Goal: Task Accomplishment & Management: Complete application form

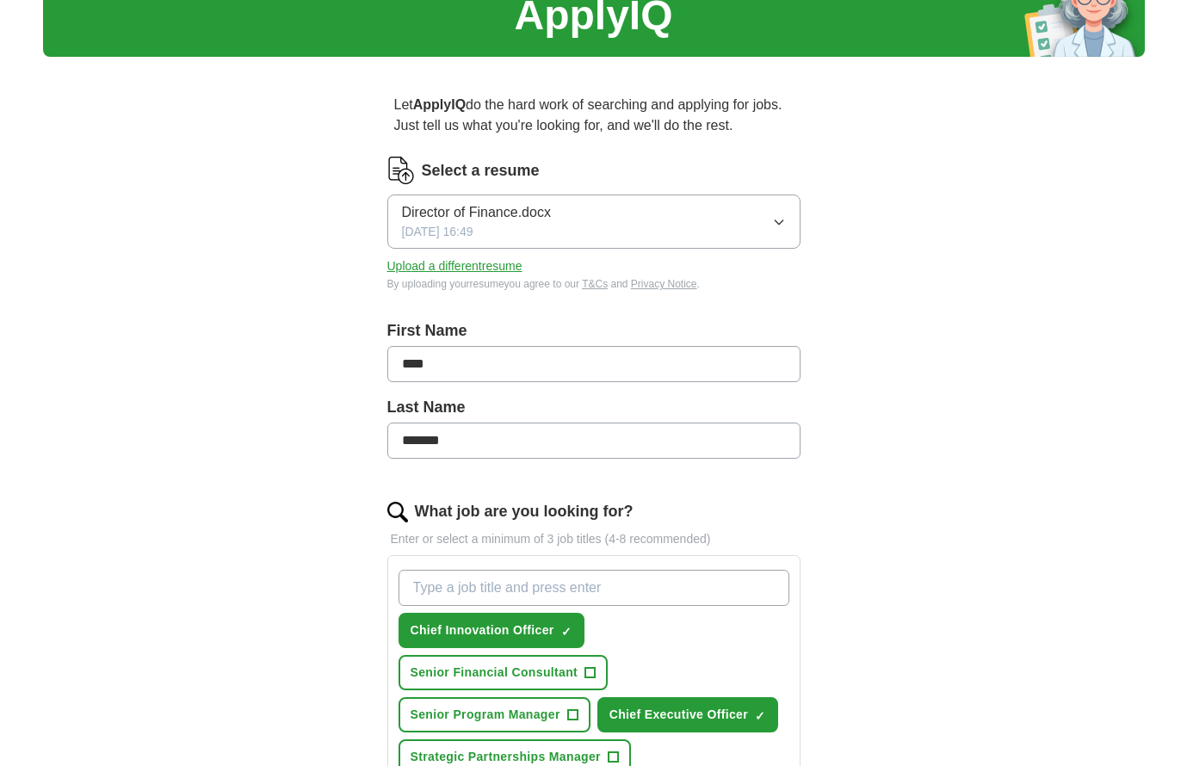
scroll to position [68, 0]
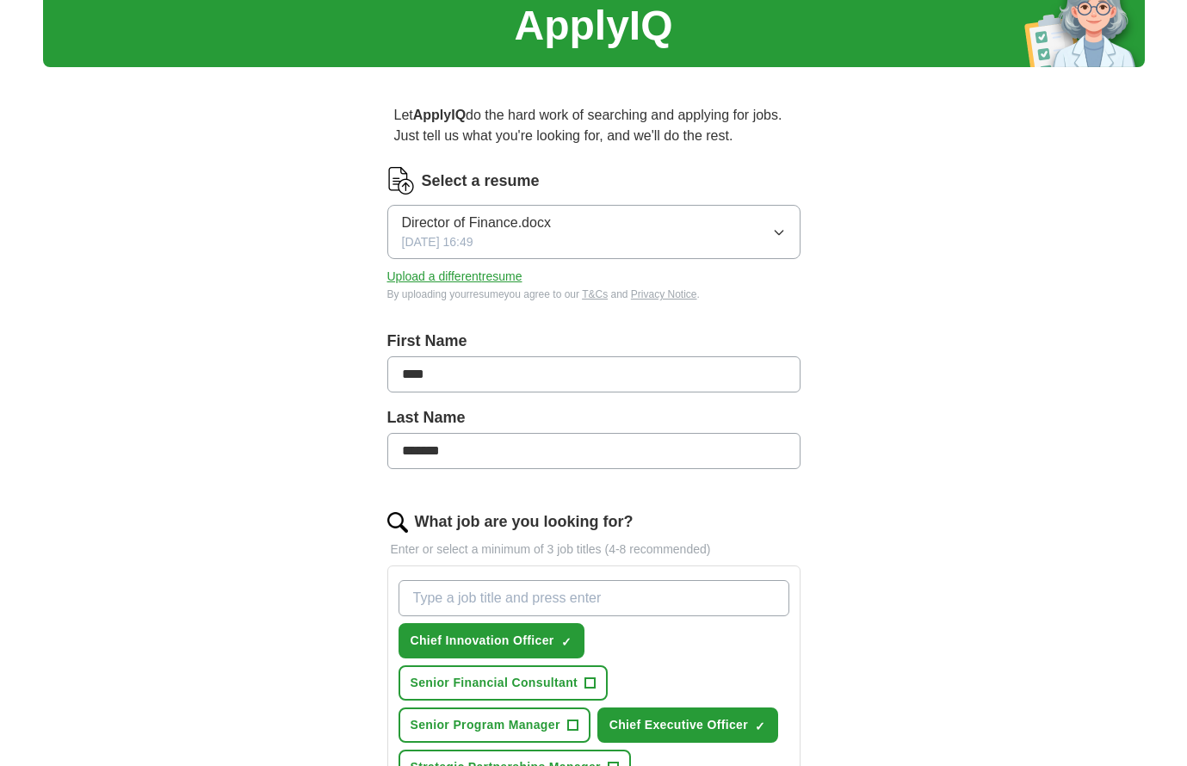
click at [490, 275] on button "Upload a different resume" at bounding box center [454, 277] width 135 height 18
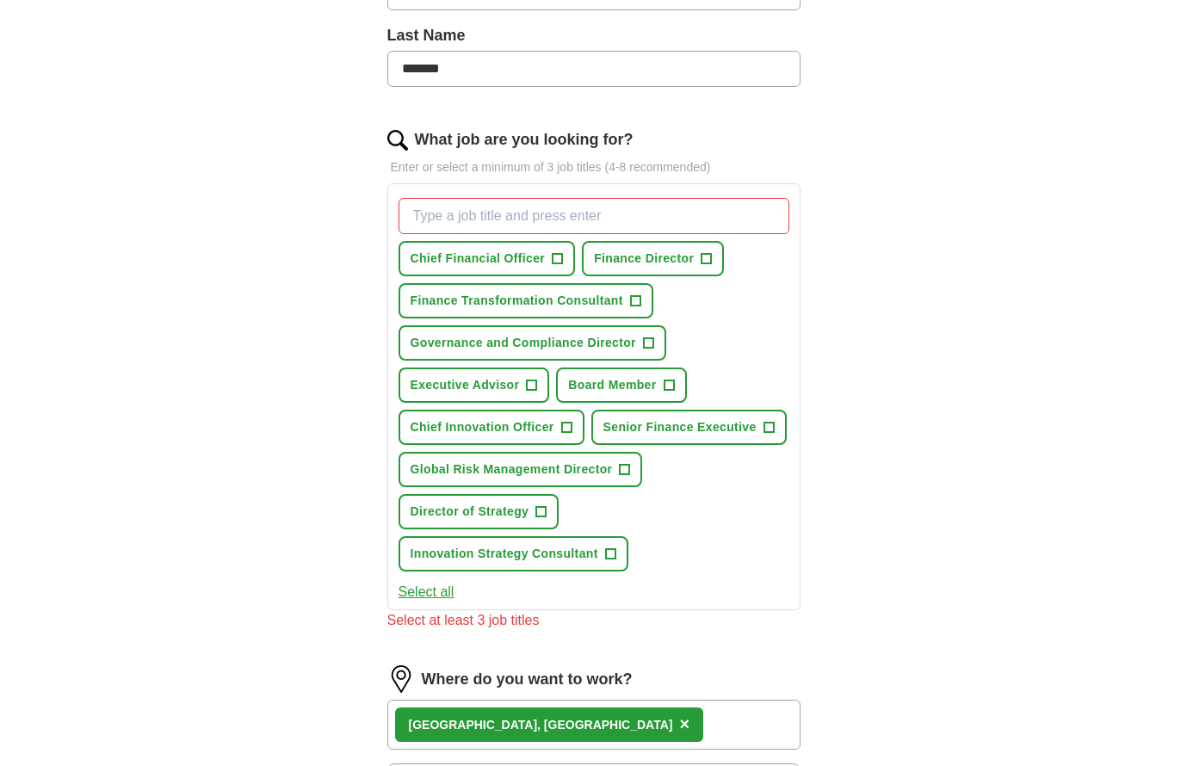
scroll to position [451, 0]
click at [708, 260] on span "+" at bounding box center [706, 258] width 10 height 14
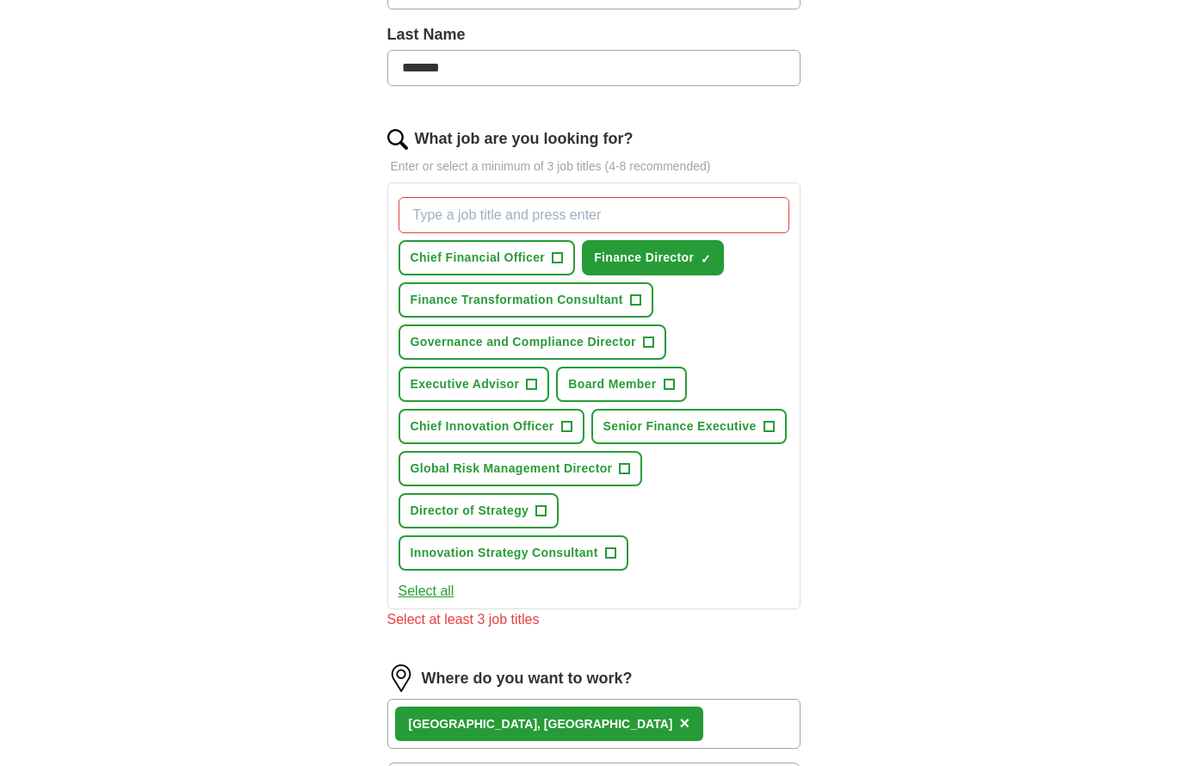
click at [554, 253] on span "+" at bounding box center [558, 258] width 10 height 14
click at [567, 425] on span "+" at bounding box center [566, 427] width 10 height 14
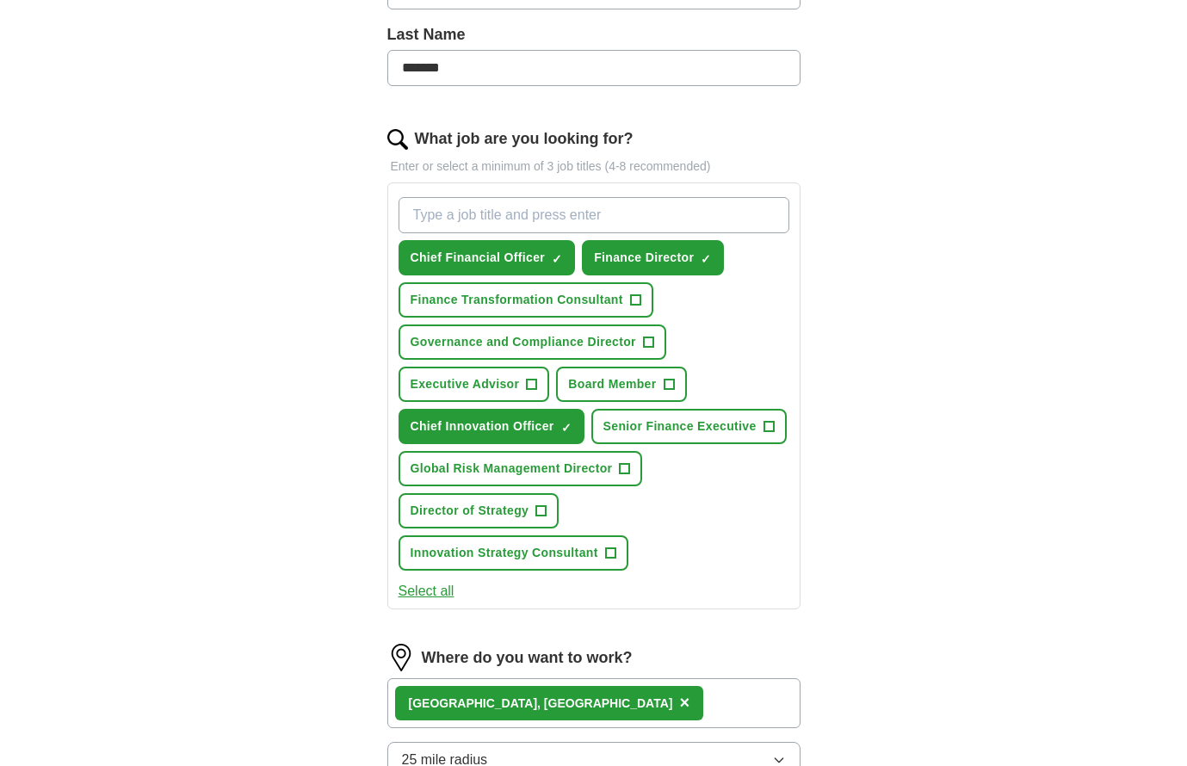
click at [542, 506] on span "+" at bounding box center [541, 511] width 10 height 14
click at [668, 380] on span "+" at bounding box center [669, 385] width 10 height 14
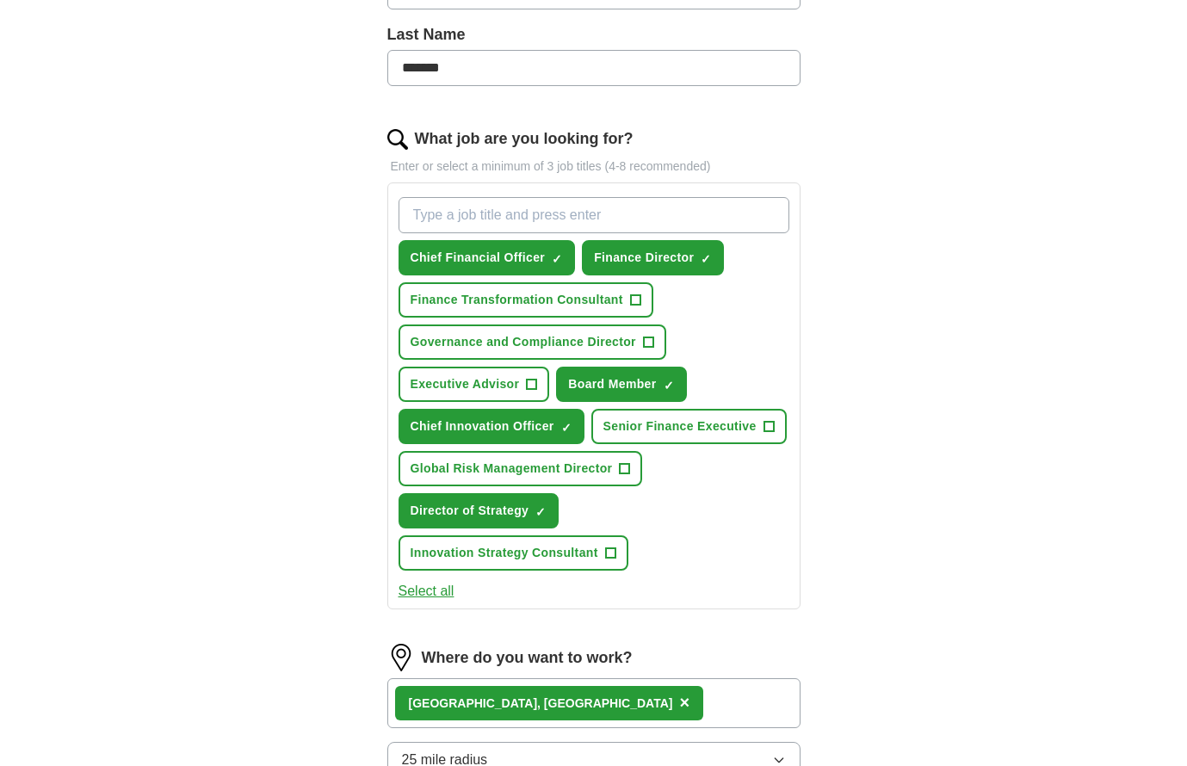
click at [767, 428] on span "+" at bounding box center [768, 427] width 10 height 14
click at [608, 550] on span "+" at bounding box center [610, 554] width 10 height 14
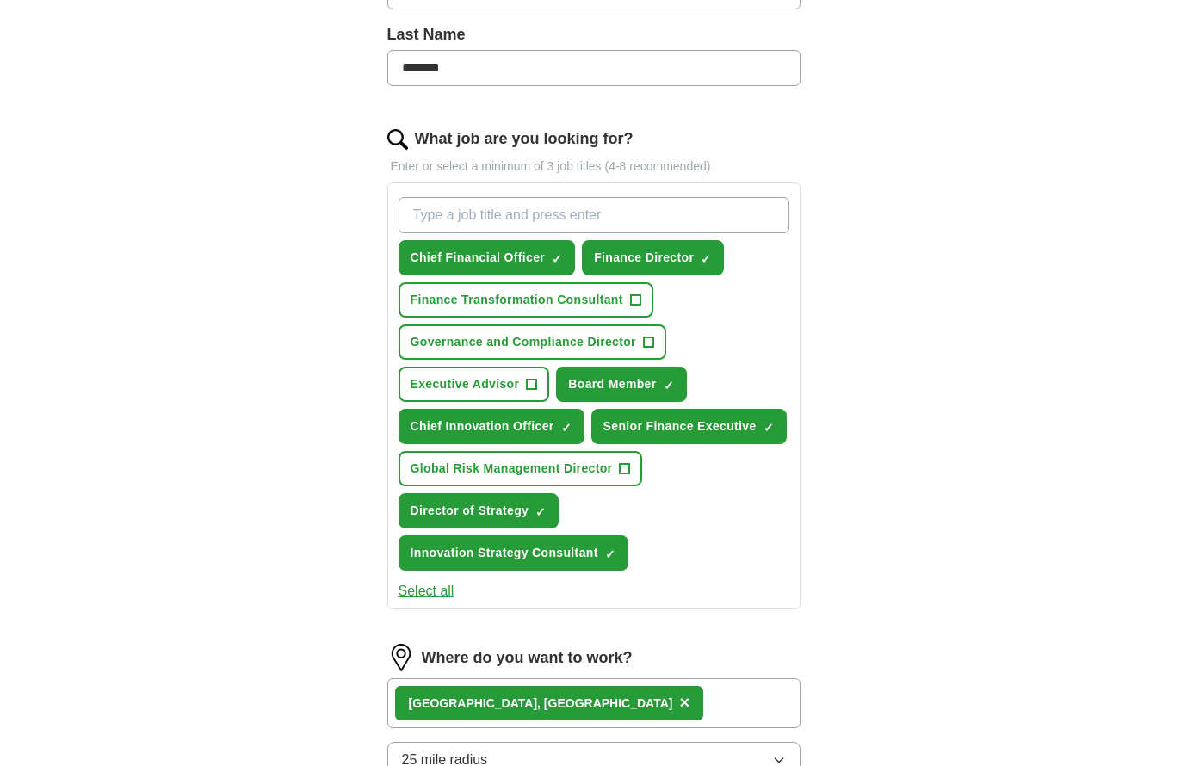
click at [625, 462] on span "+" at bounding box center [625, 469] width 10 height 14
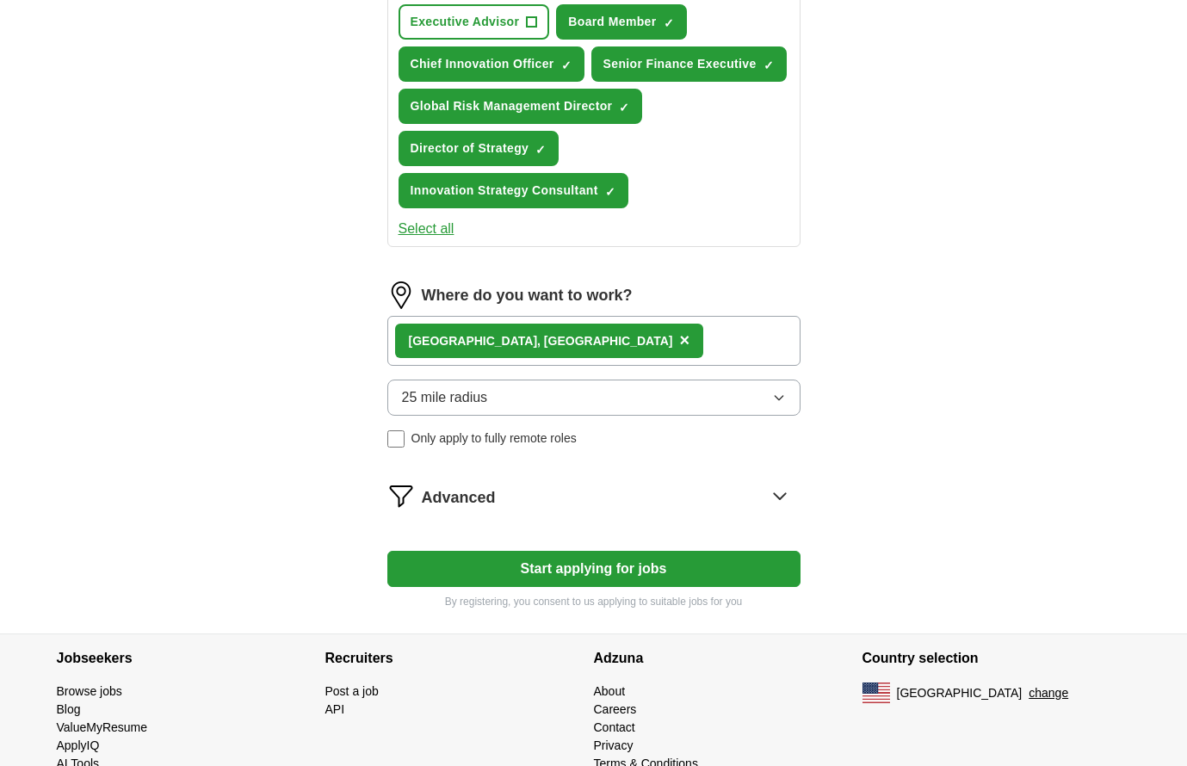
scroll to position [818, 0]
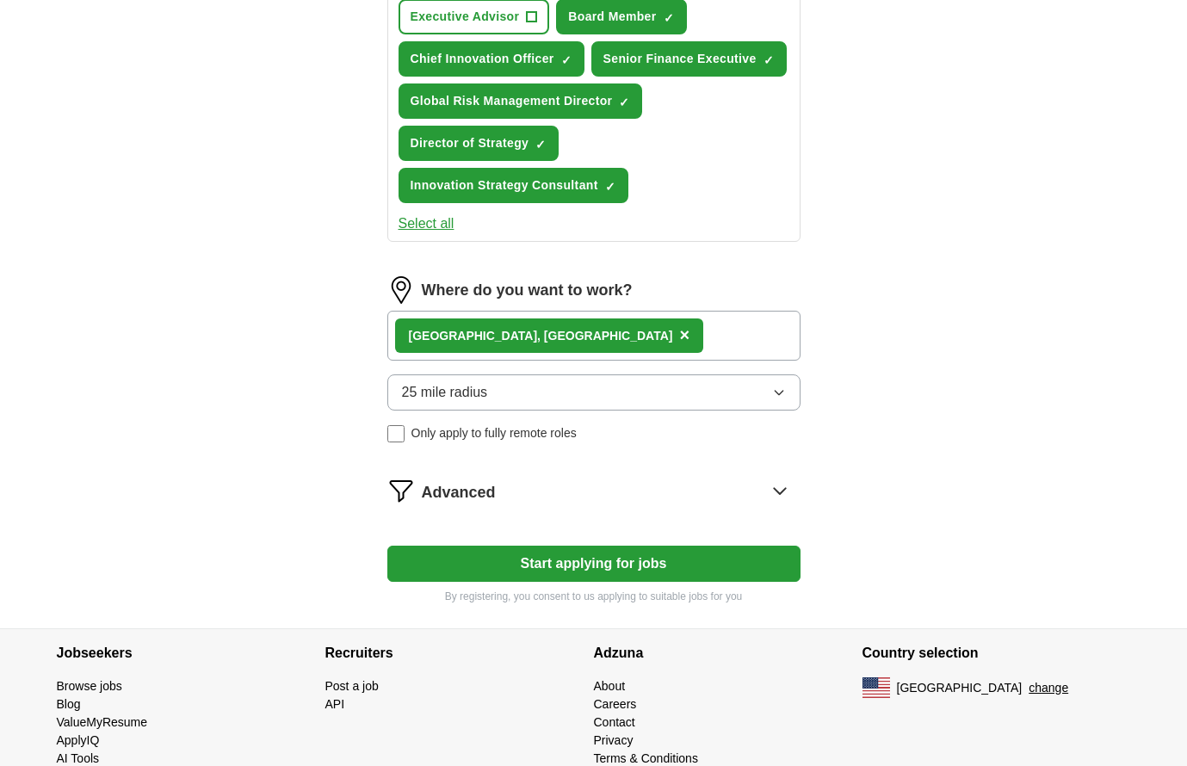
click at [652, 557] on button "Start applying for jobs" at bounding box center [593, 564] width 413 height 36
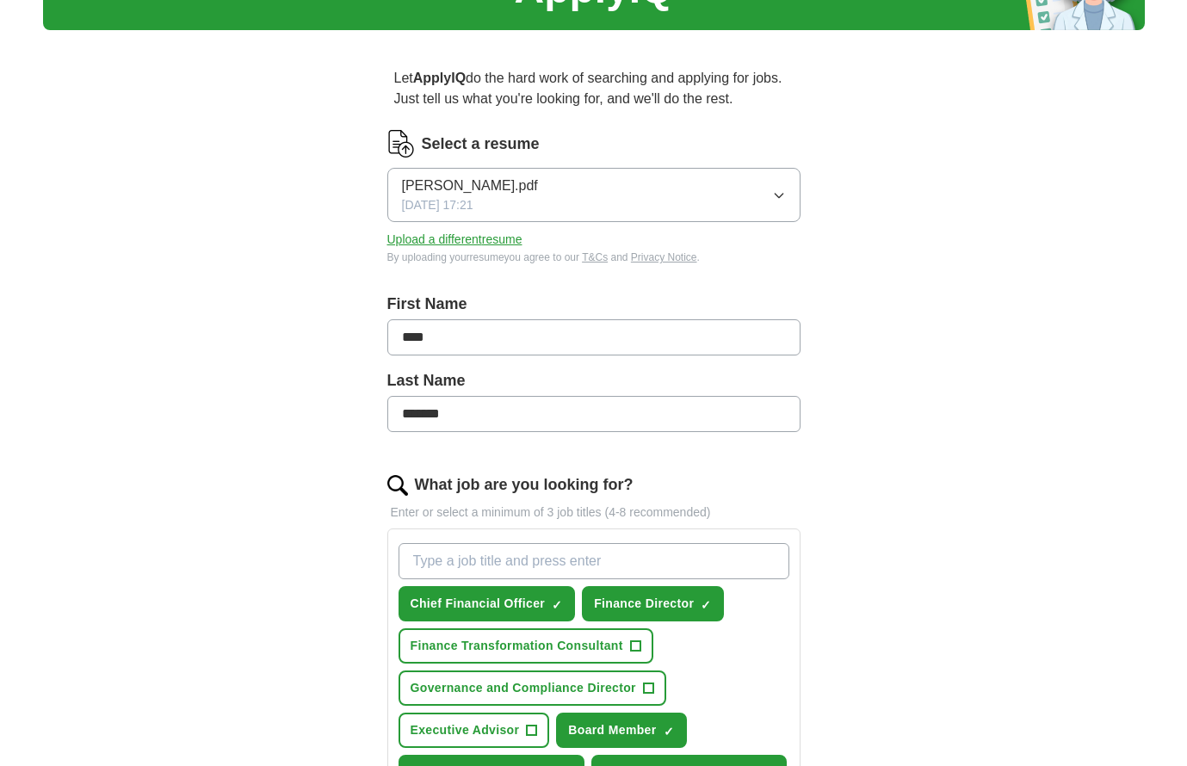
select select "**"
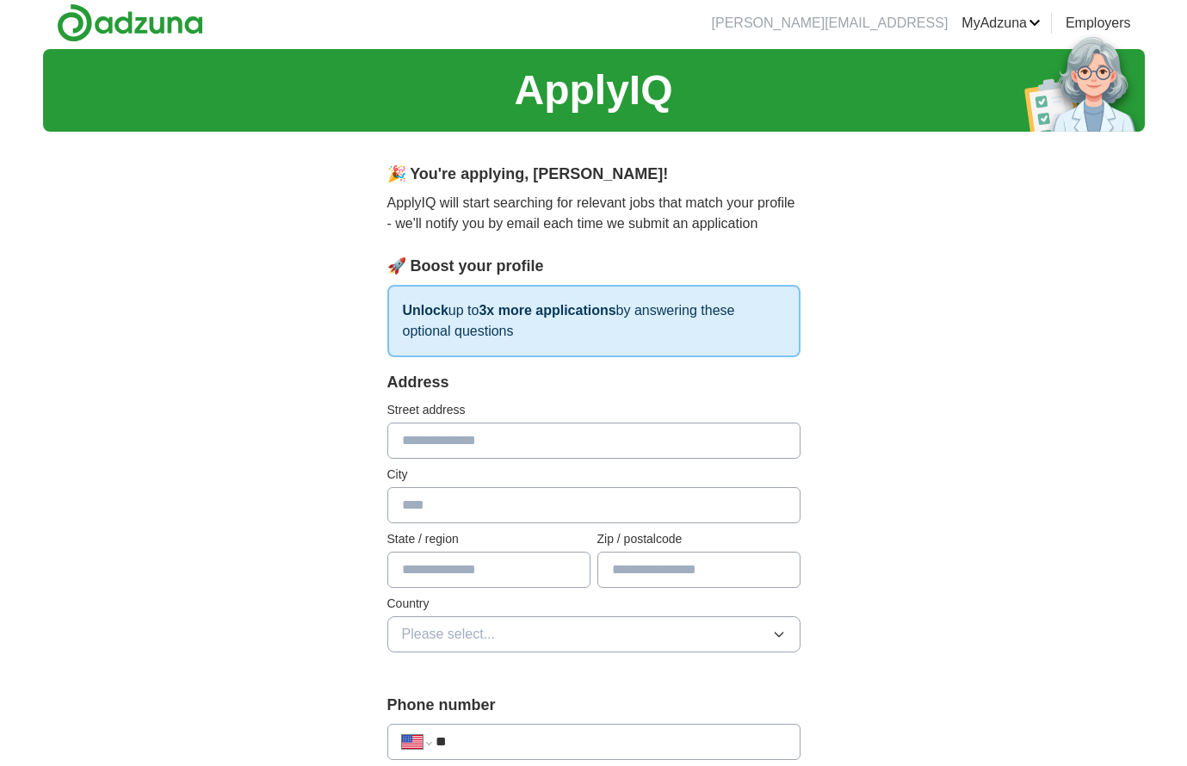
scroll to position [0, 0]
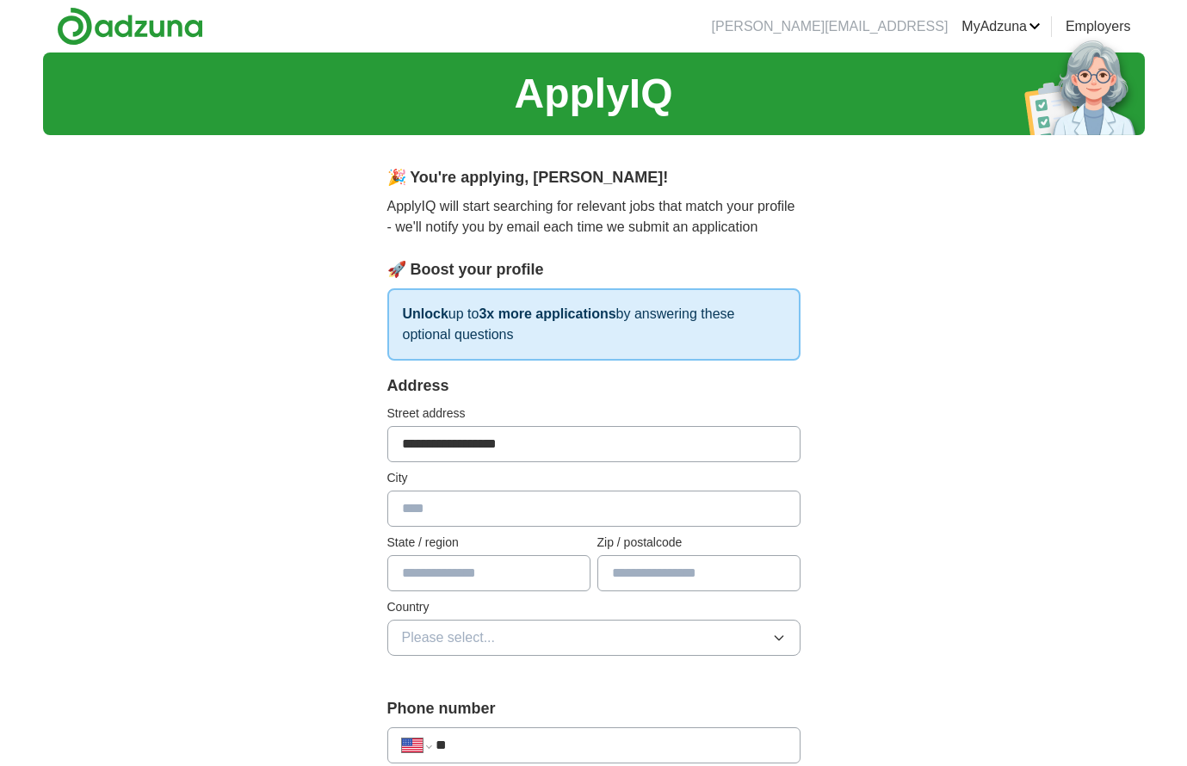
click at [534, 444] on input "**********" at bounding box center [593, 444] width 413 height 36
type input "*"
type input "*****"
type input "**********"
type input "******"
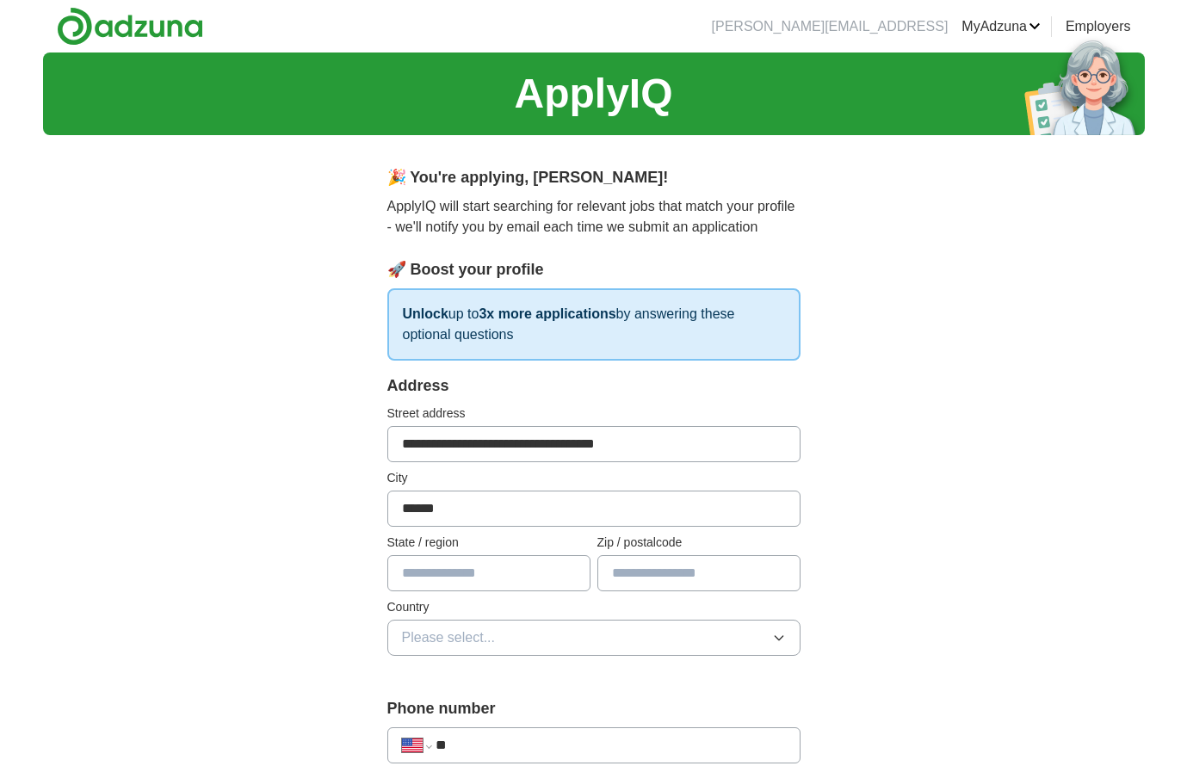
type input "**"
type input "*****"
click at [779, 637] on icon "button" at bounding box center [779, 638] width 14 height 14
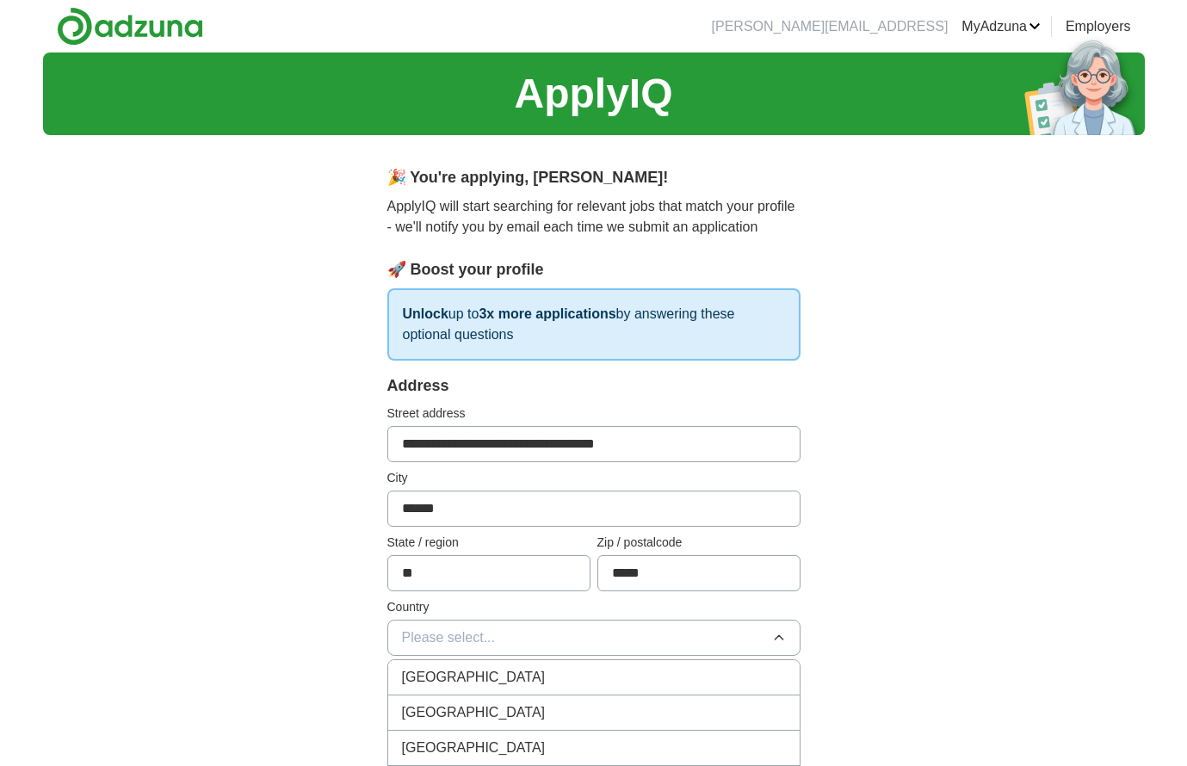
click at [600, 713] on div "[GEOGRAPHIC_DATA]" at bounding box center [594, 712] width 384 height 21
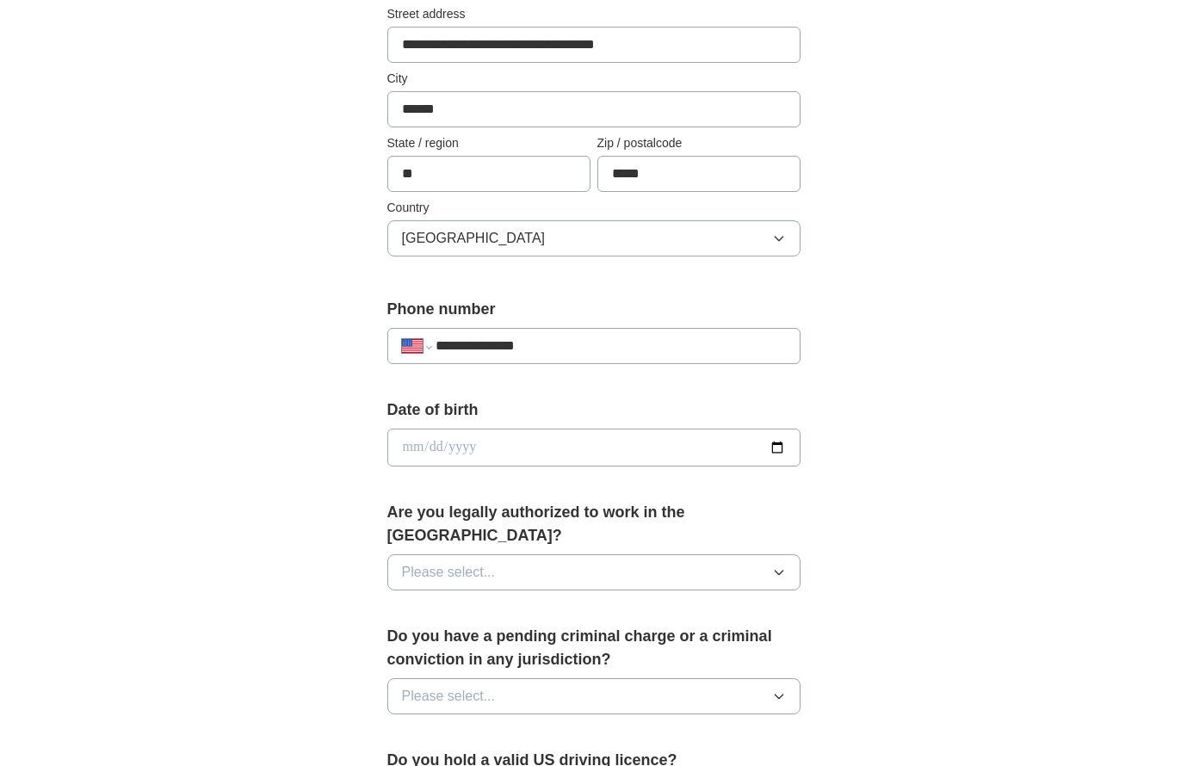
scroll to position [408, 0]
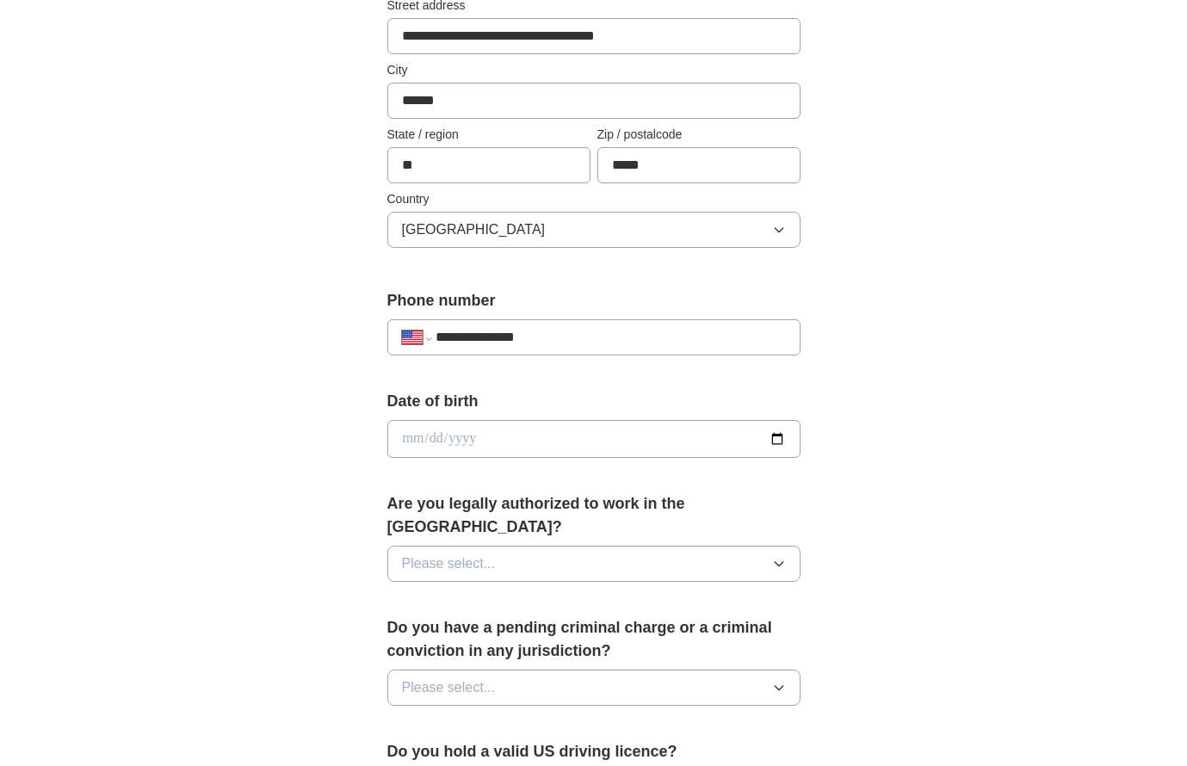
type input "**********"
click at [775, 557] on icon "button" at bounding box center [779, 564] width 14 height 14
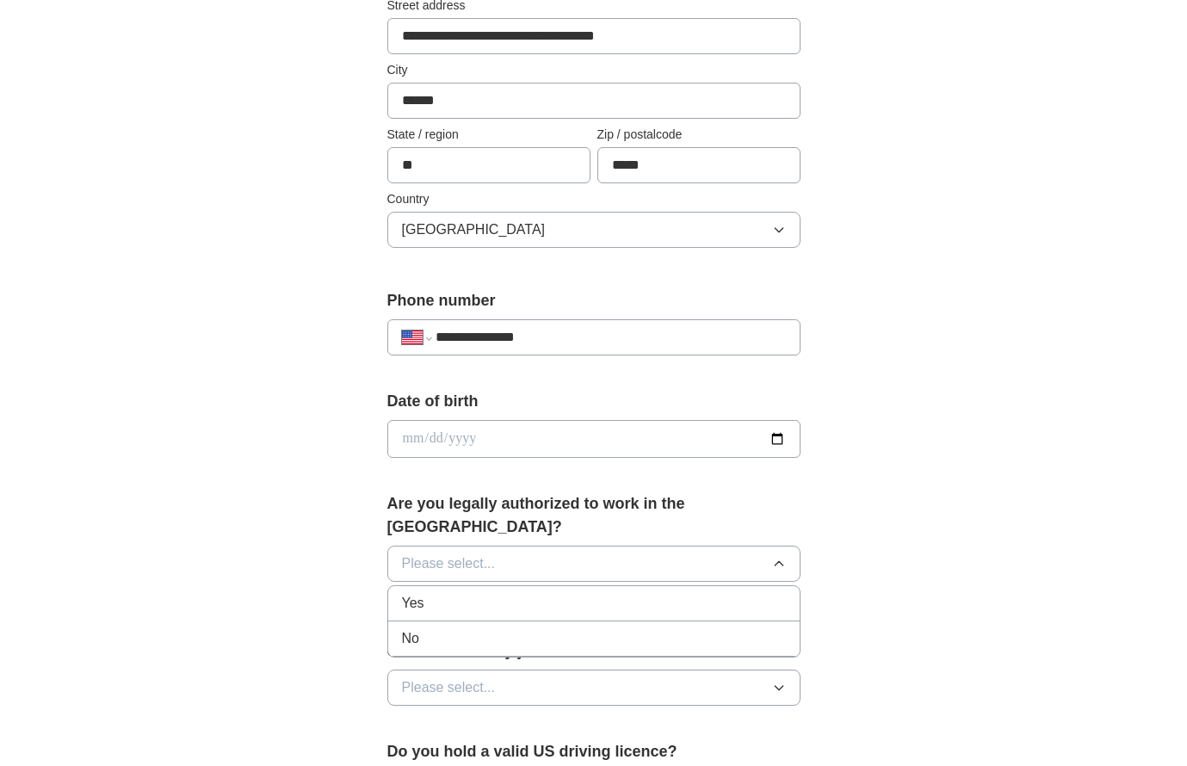
click at [533, 593] on div "Yes" at bounding box center [594, 603] width 384 height 21
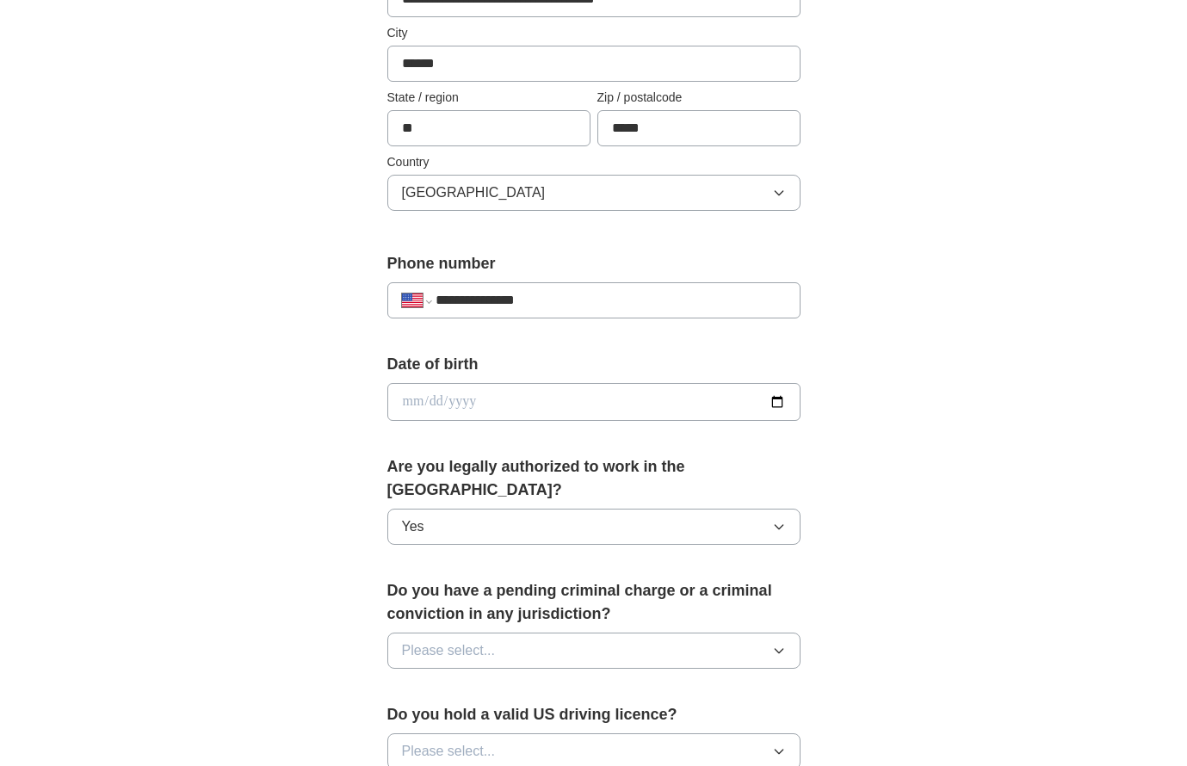
scroll to position [462, 0]
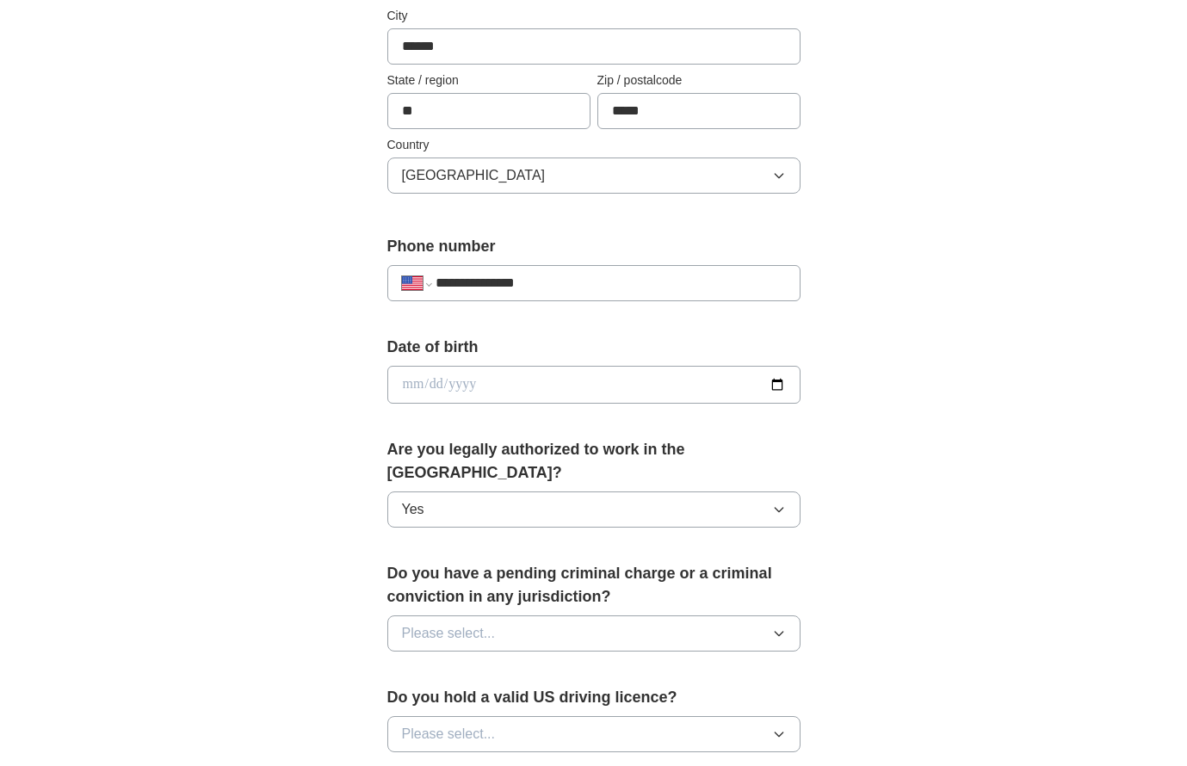
click at [777, 632] on icon "button" at bounding box center [779, 634] width 8 height 4
click at [633, 698] on div "No" at bounding box center [594, 708] width 384 height 21
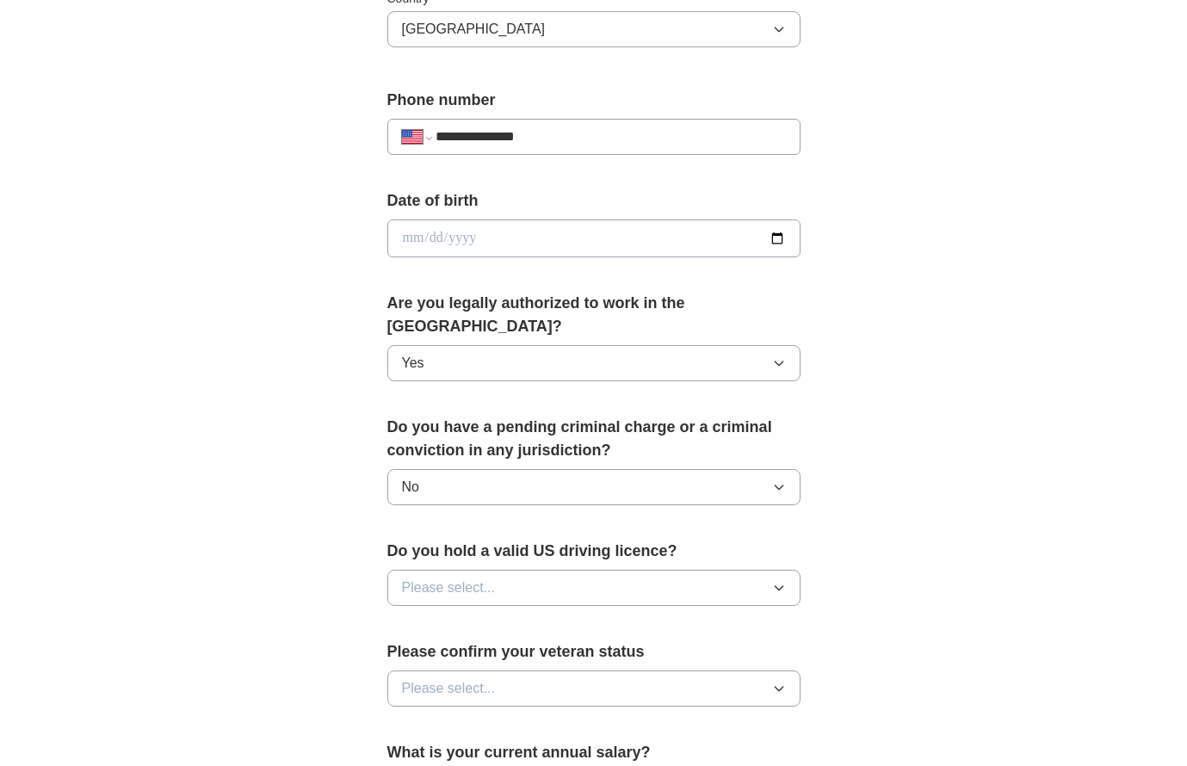
scroll to position [617, 0]
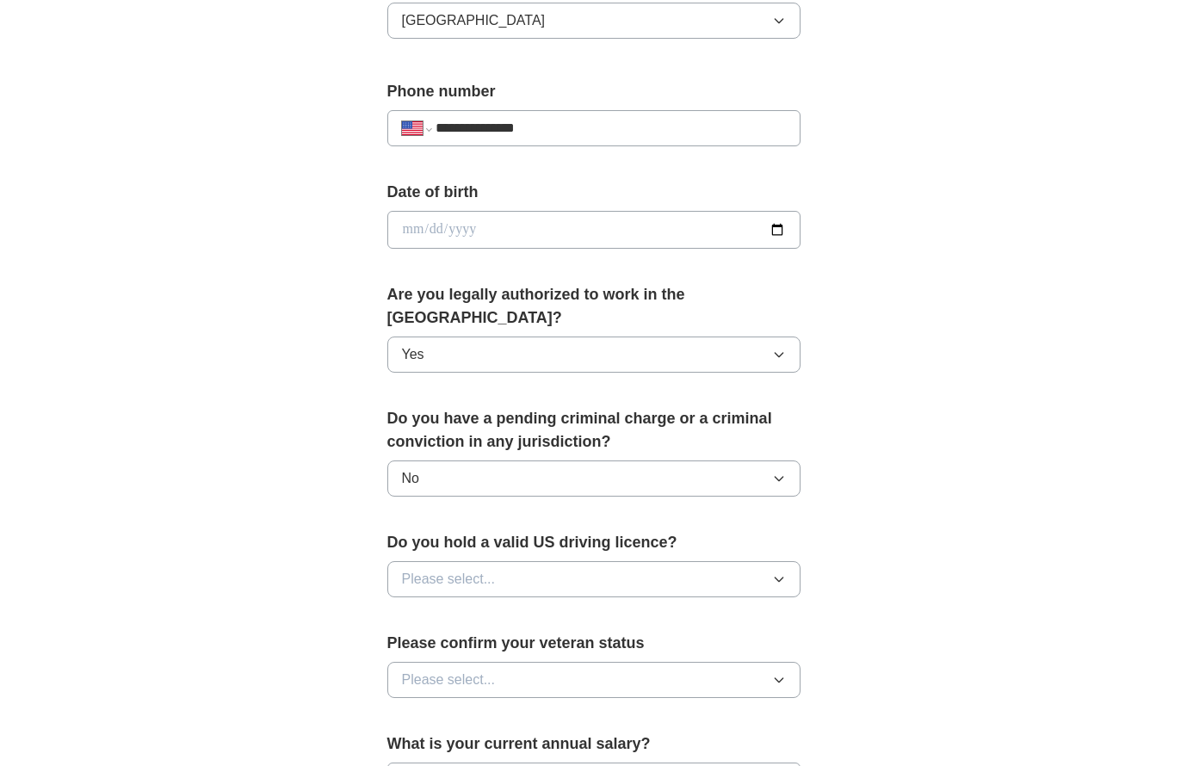
click at [780, 572] on icon "button" at bounding box center [779, 579] width 14 height 14
click at [664, 608] on div "Yes" at bounding box center [594, 618] width 384 height 21
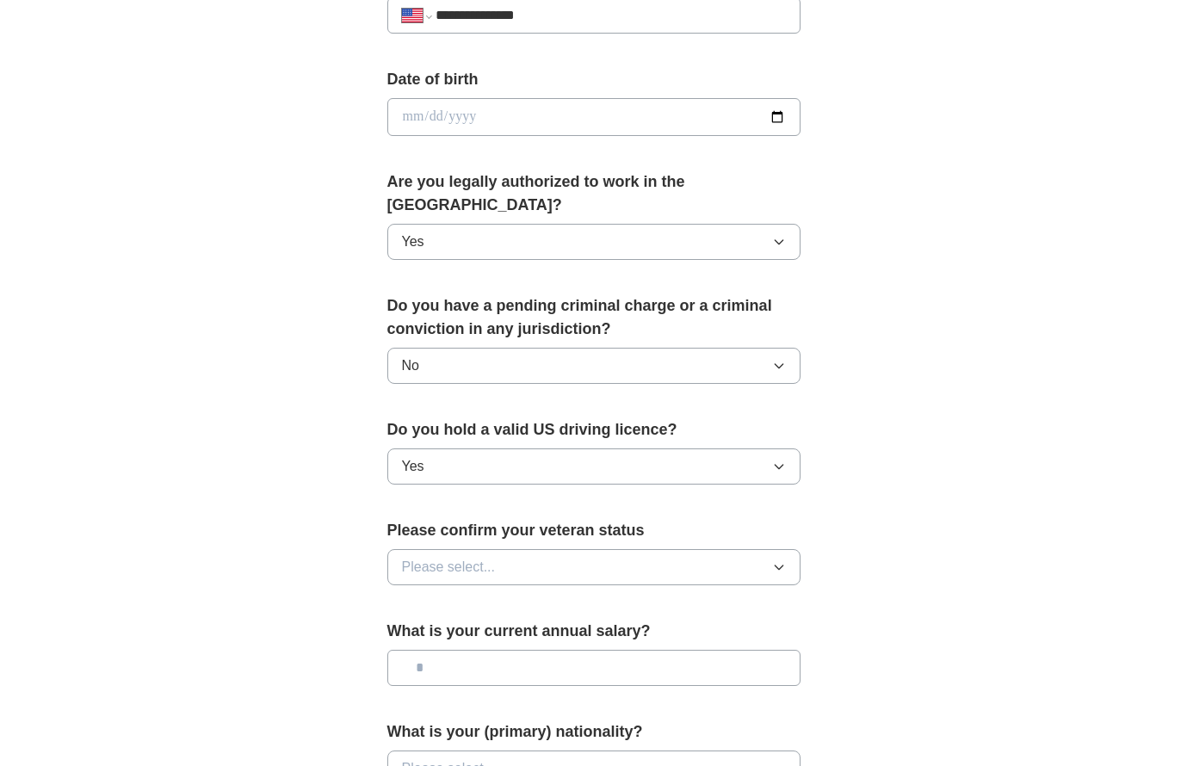
scroll to position [740, 0]
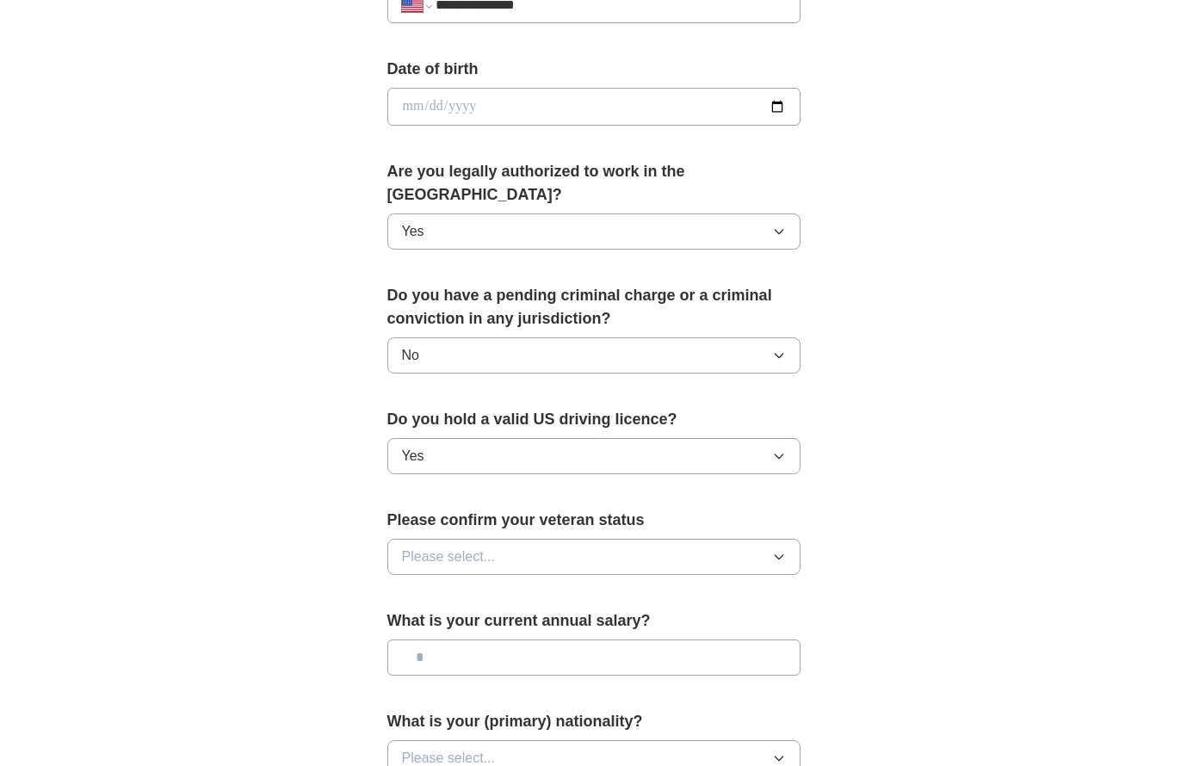
click at [776, 550] on icon "button" at bounding box center [779, 557] width 14 height 14
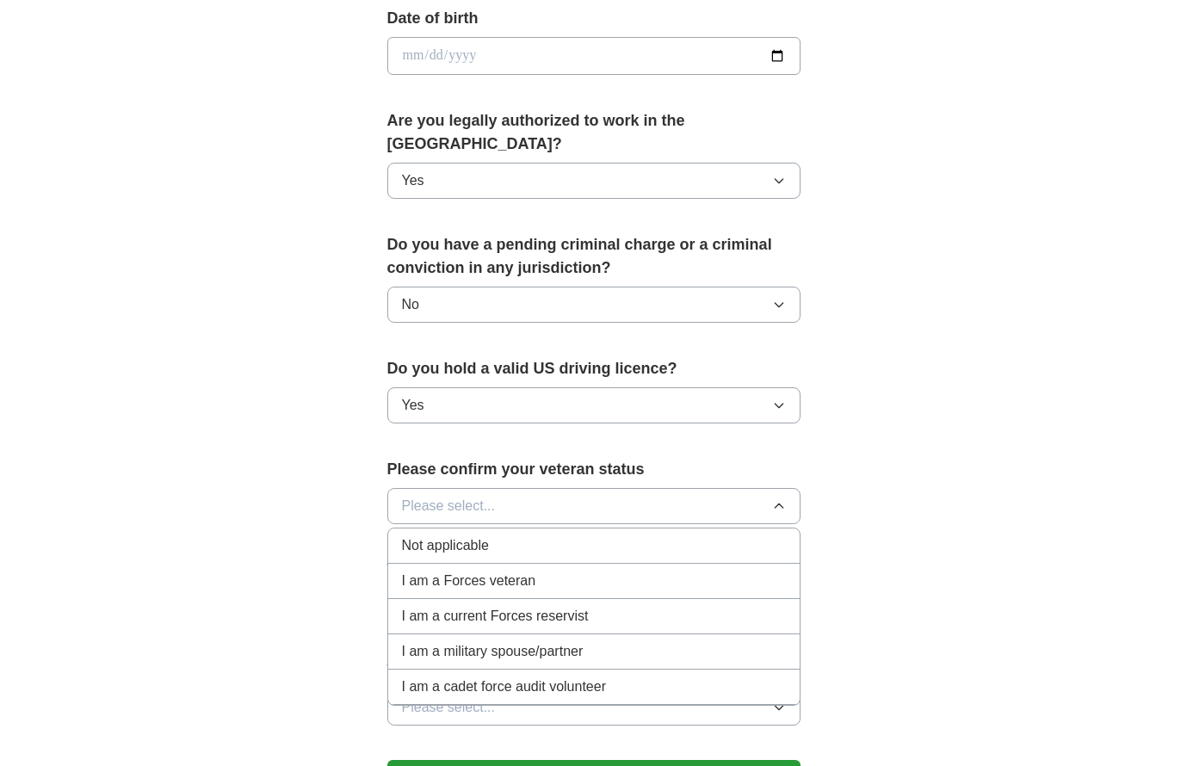
scroll to position [792, 0]
click at [603, 534] on div "Not applicable" at bounding box center [594, 544] width 384 height 21
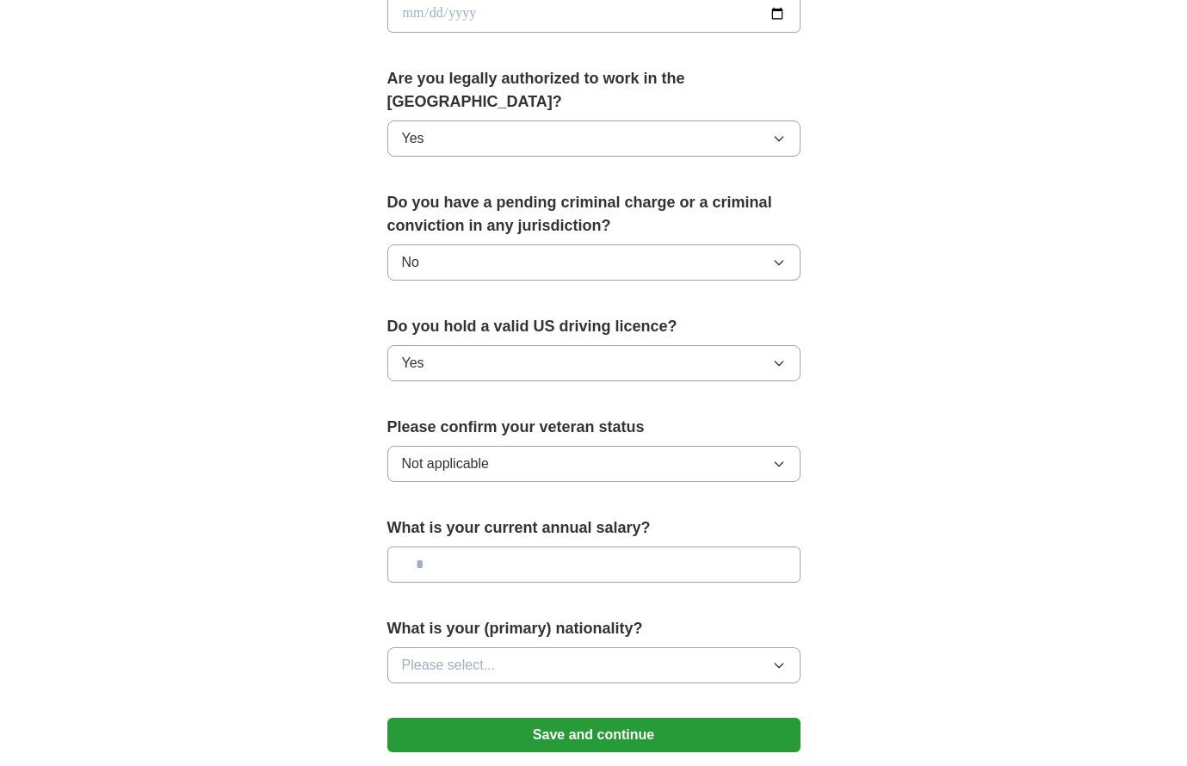
scroll to position [866, 0]
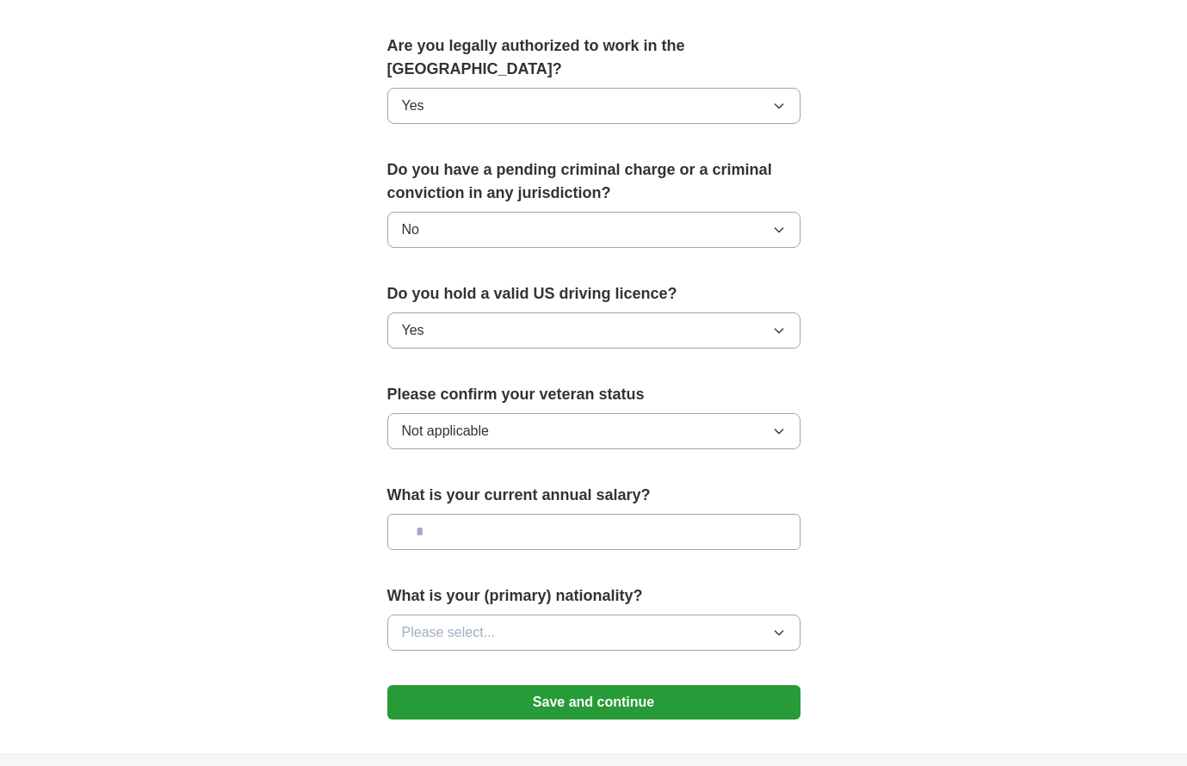
click at [780, 626] on icon "button" at bounding box center [779, 633] width 14 height 14
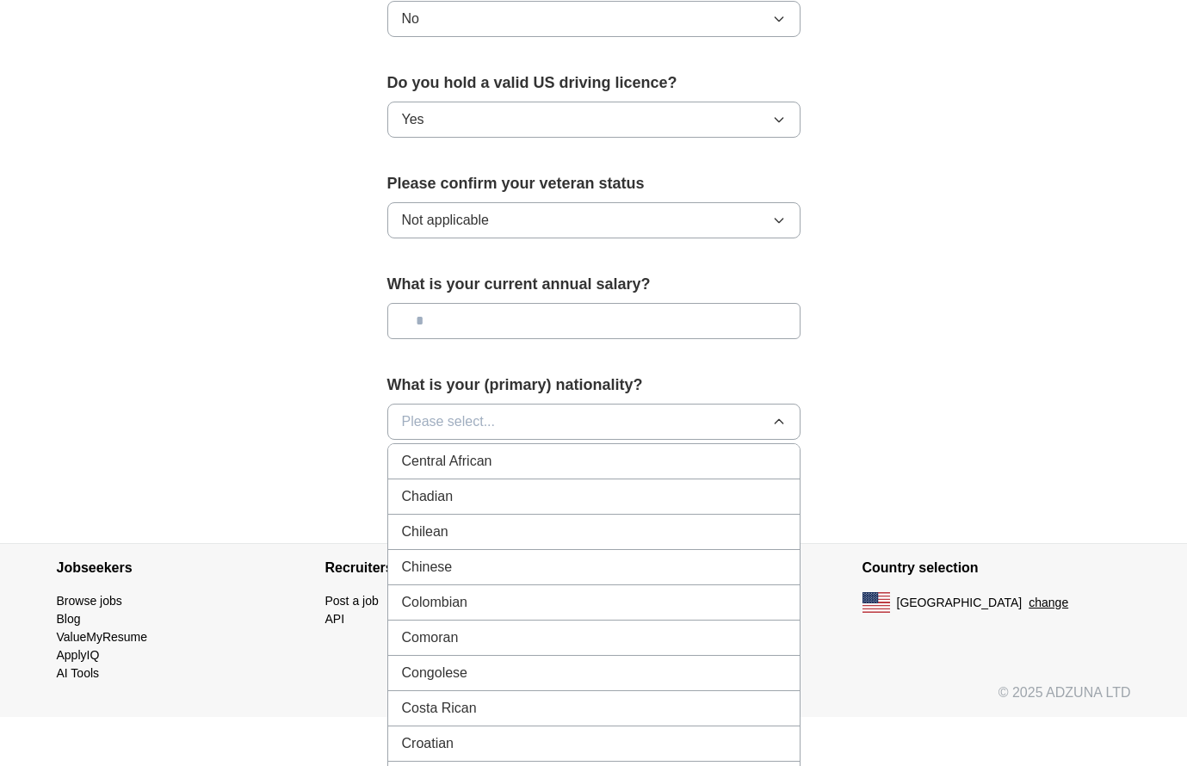
scroll to position [1271, 0]
click at [447, 411] on span "Please select..." at bounding box center [449, 421] width 94 height 21
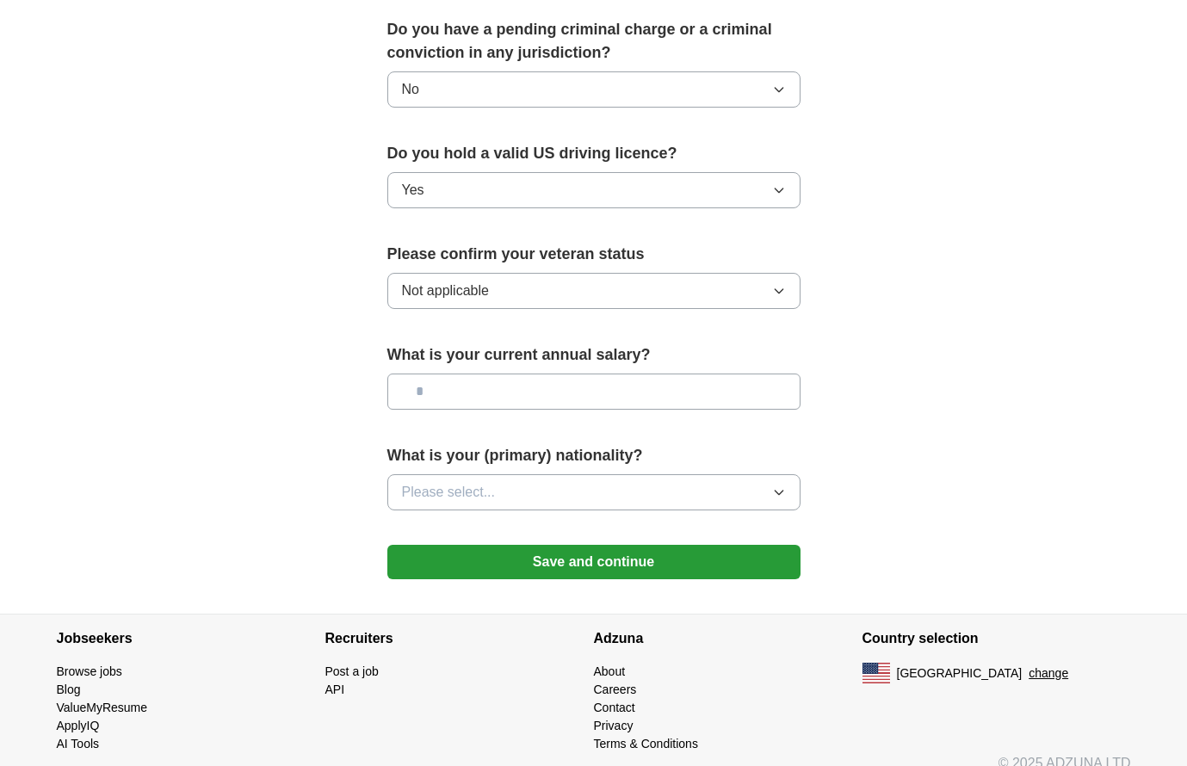
click at [423, 482] on span "Please select..." at bounding box center [449, 492] width 94 height 21
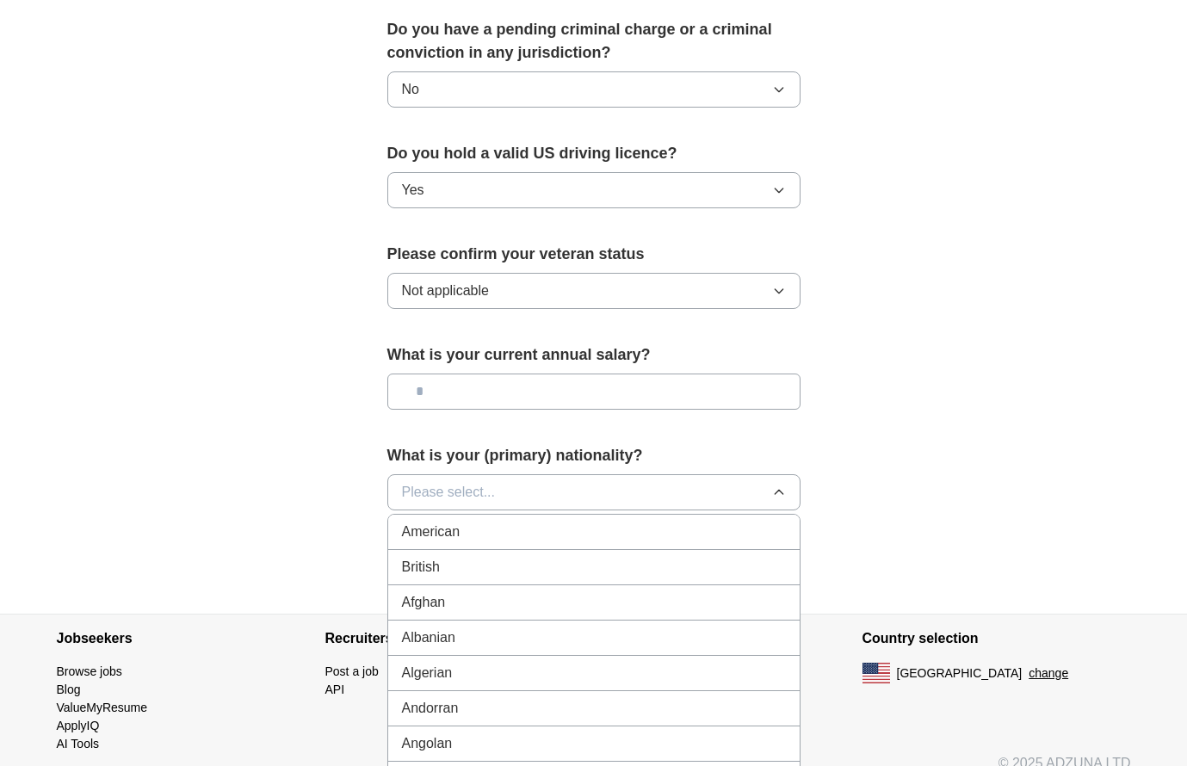
scroll to position [0, 0]
click at [484, 522] on div "American" at bounding box center [594, 532] width 384 height 21
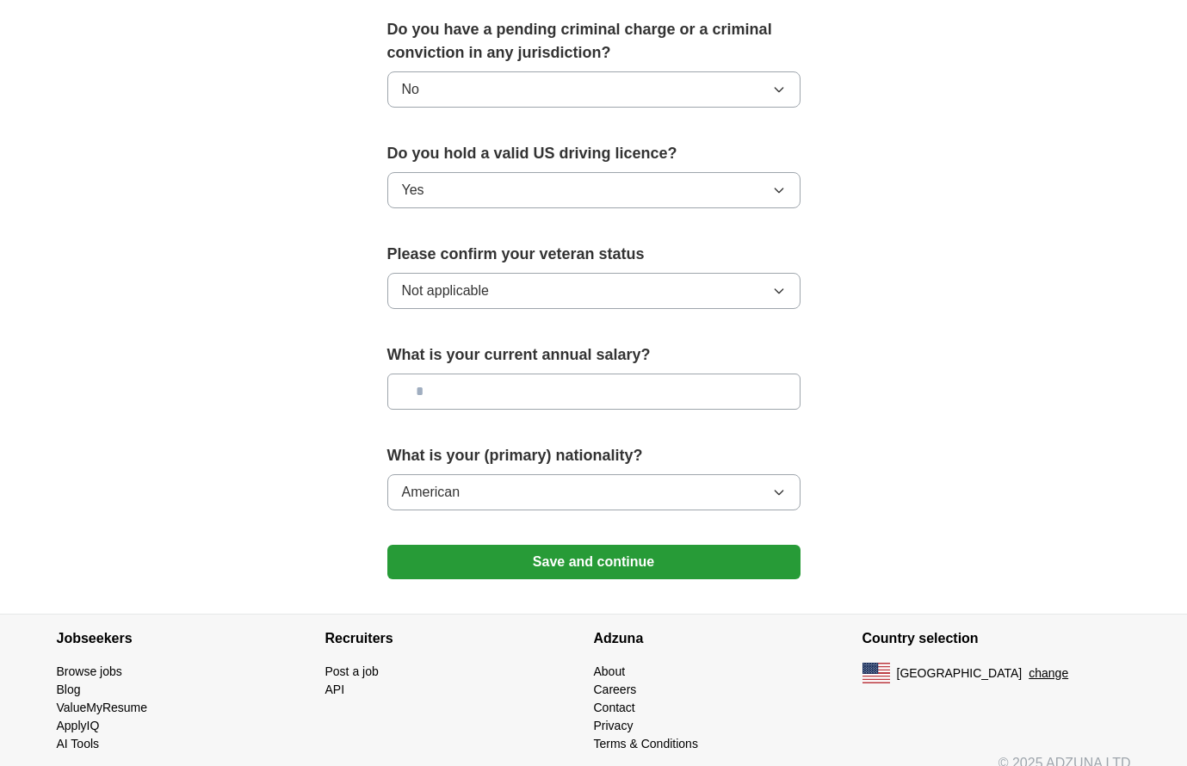
click at [586, 545] on button "Save and continue" at bounding box center [593, 562] width 413 height 34
